Goal: Obtain resource: Download file/media

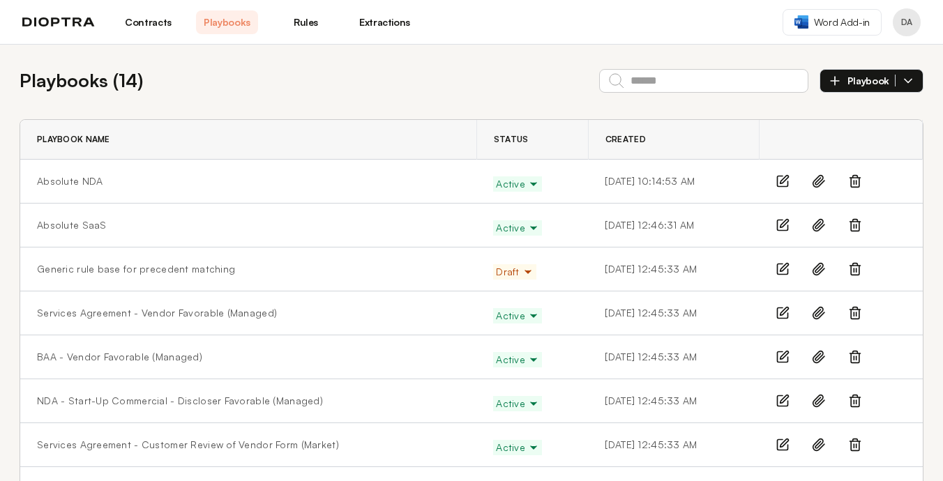
click at [144, 25] on link "Contracts" at bounding box center [148, 22] width 62 height 24
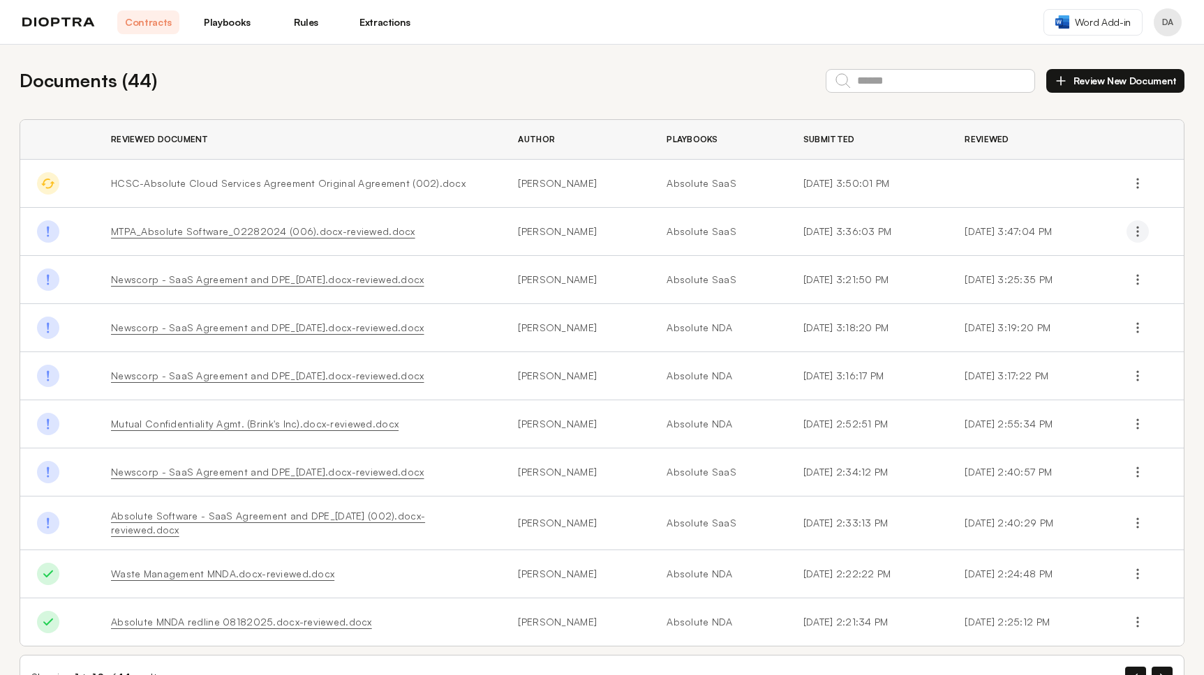
click at [943, 239] on button "button" at bounding box center [1137, 231] width 22 height 22
click at [943, 261] on button "Download Original" at bounding box center [1075, 264] width 127 height 25
click at [904, 281] on td "8/20/2025, 3:21:50 PM" at bounding box center [867, 280] width 162 height 48
click at [943, 279] on icon "button" at bounding box center [1137, 280] width 14 height 14
click at [943, 313] on button "Download Original" at bounding box center [1075, 312] width 127 height 25
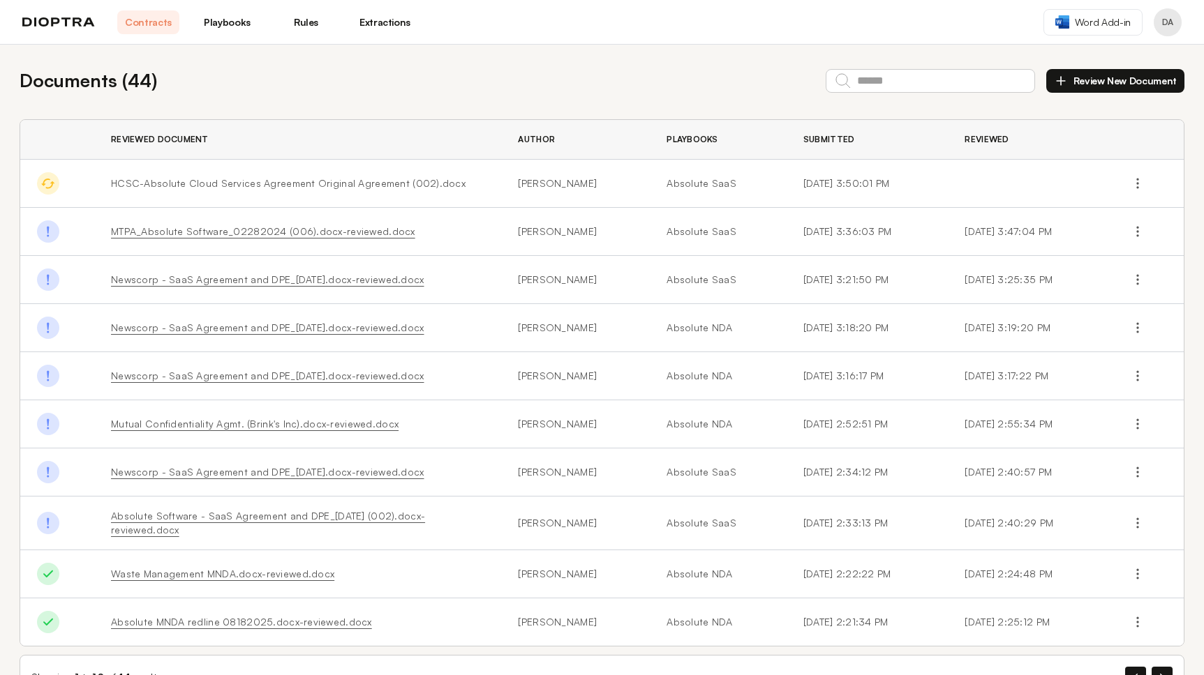
click at [386, 189] on td "HCSC-Absolute Cloud Services Agreement Original Agreement (002).docx" at bounding box center [297, 184] width 407 height 48
click at [429, 188] on span "HCSC-Absolute Cloud Services Agreement Original Agreement (002).docx" at bounding box center [288, 183] width 354 height 12
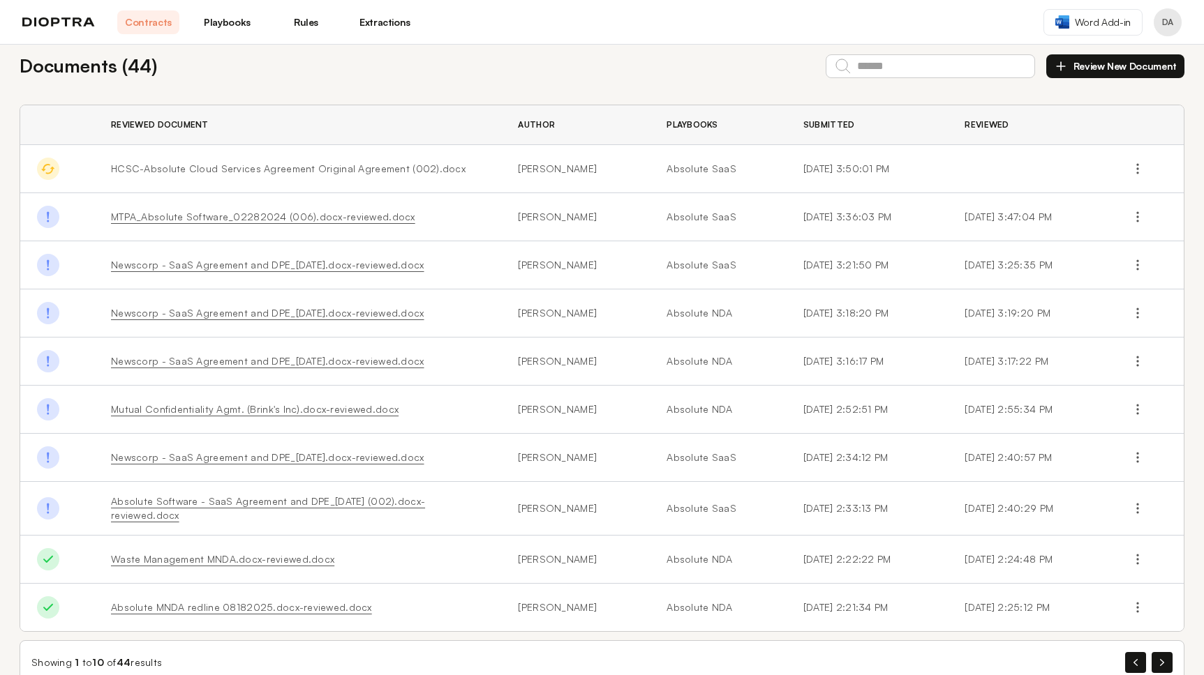
scroll to position [17, 0]
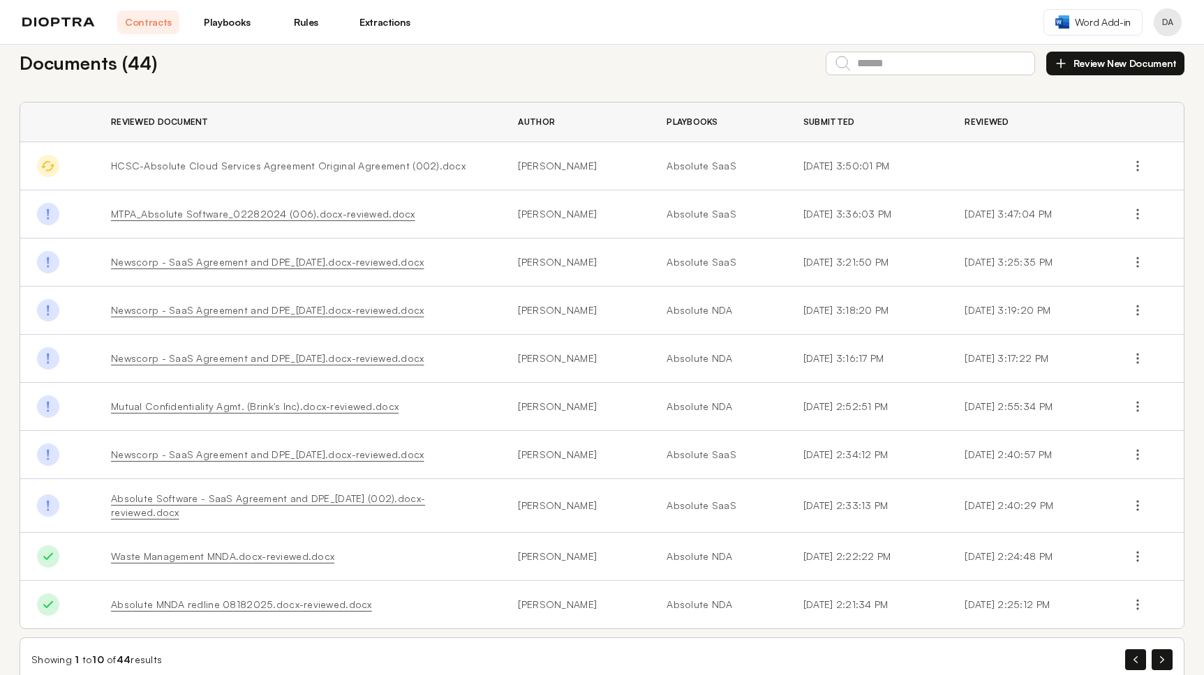
drag, startPoint x: 890, startPoint y: 214, endPoint x: 828, endPoint y: 216, distance: 62.1
click at [828, 216] on td "8/20/2025, 3:36:03 PM" at bounding box center [867, 214] width 162 height 48
copy td "3:36:03 PM"
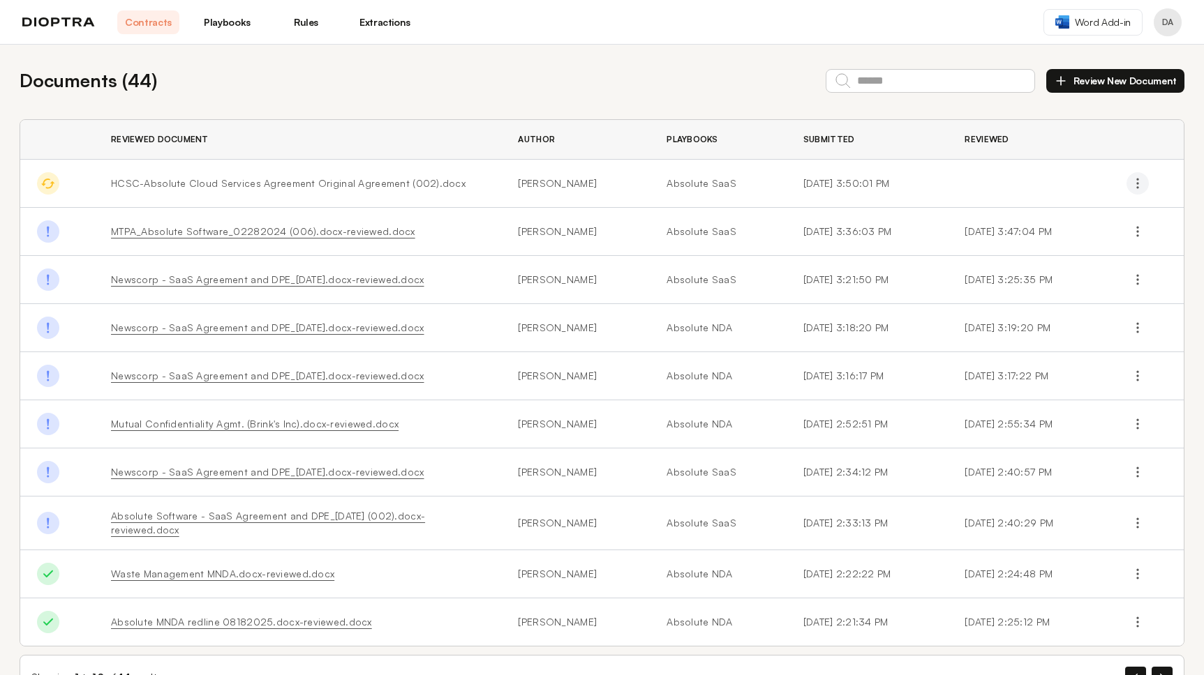
click at [1139, 181] on icon "button" at bounding box center [1137, 184] width 14 height 14
click at [1082, 214] on button "Download Original" at bounding box center [1075, 216] width 127 height 25
click at [1139, 278] on icon "button" at bounding box center [1137, 280] width 14 height 14
click at [1060, 433] on td "[DATE] 2:55:34 PM" at bounding box center [1028, 424] width 162 height 48
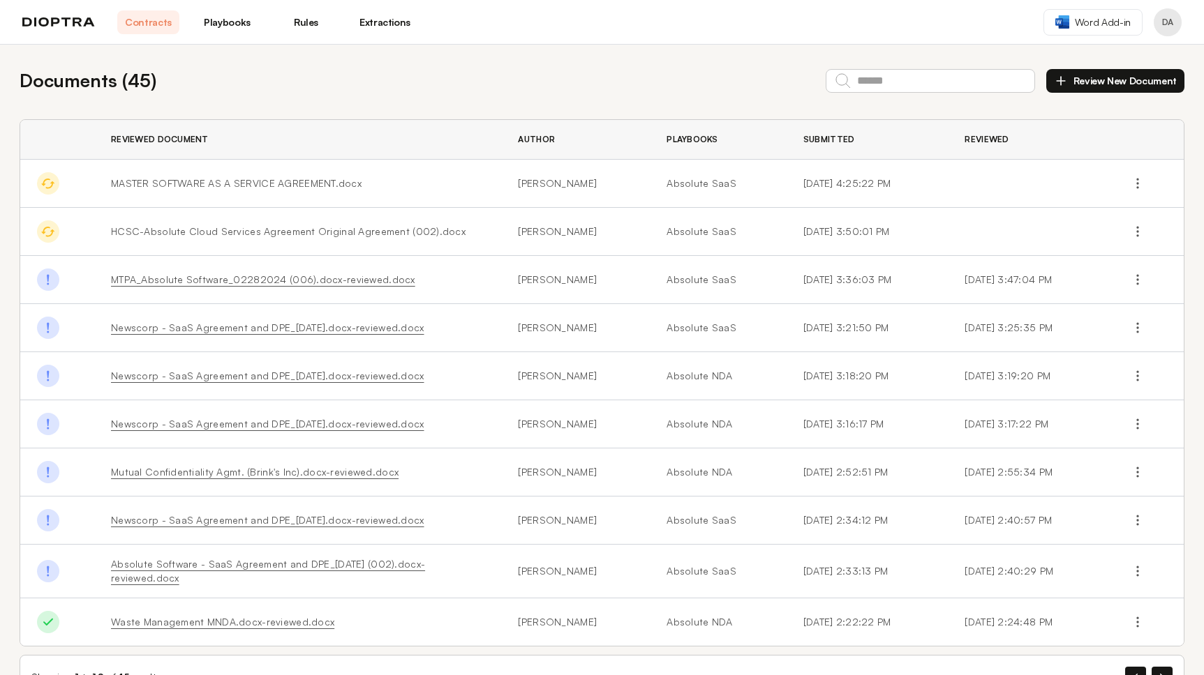
click at [386, 105] on div "Documents ( 45 ) Review New Document Reviewed Document Author Playbooks Submitt…" at bounding box center [602, 383] width 1204 height 677
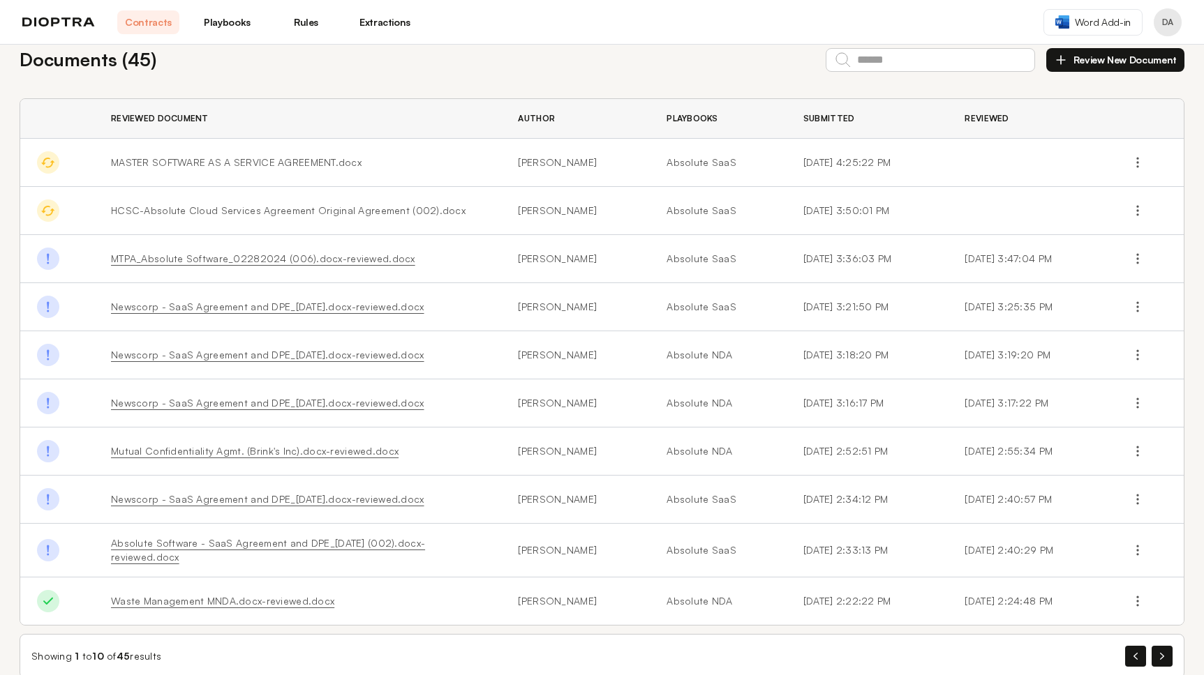
scroll to position [41, 0]
